Goal: Task Accomplishment & Management: Use online tool/utility

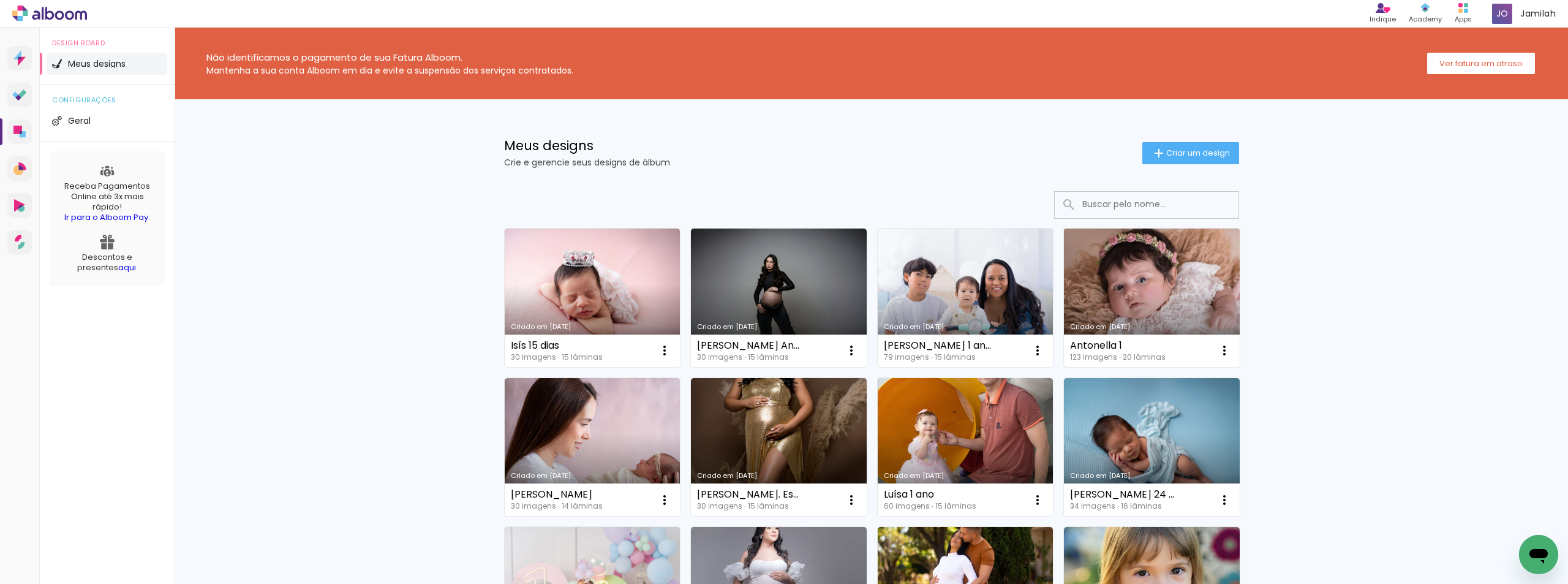
click at [1133, 310] on link "Criado em [DATE]" at bounding box center [1152, 298] width 176 height 138
